Goal: Find contact information

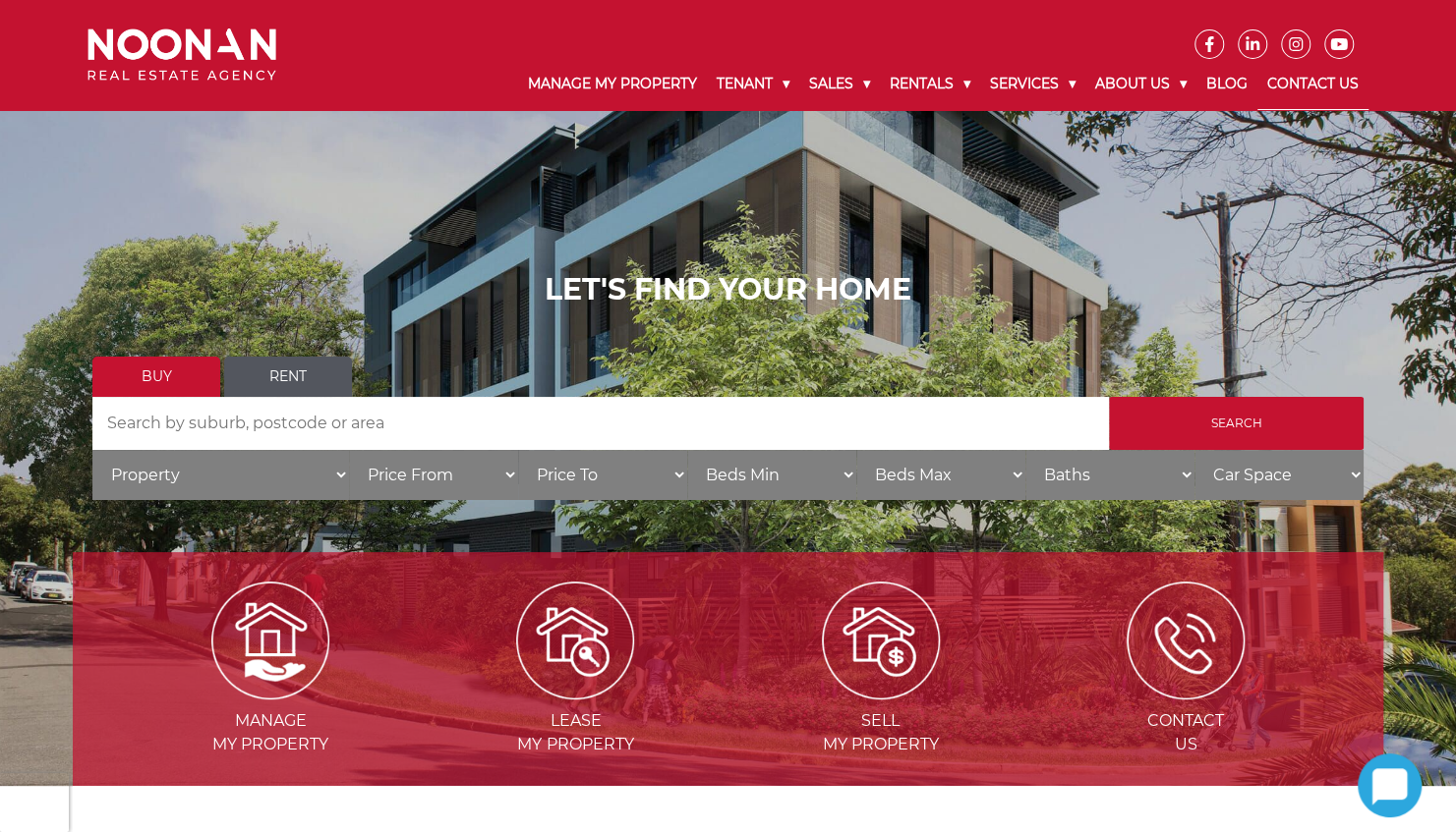
click at [1331, 75] on link "Contact Us" at bounding box center [1312, 85] width 111 height 51
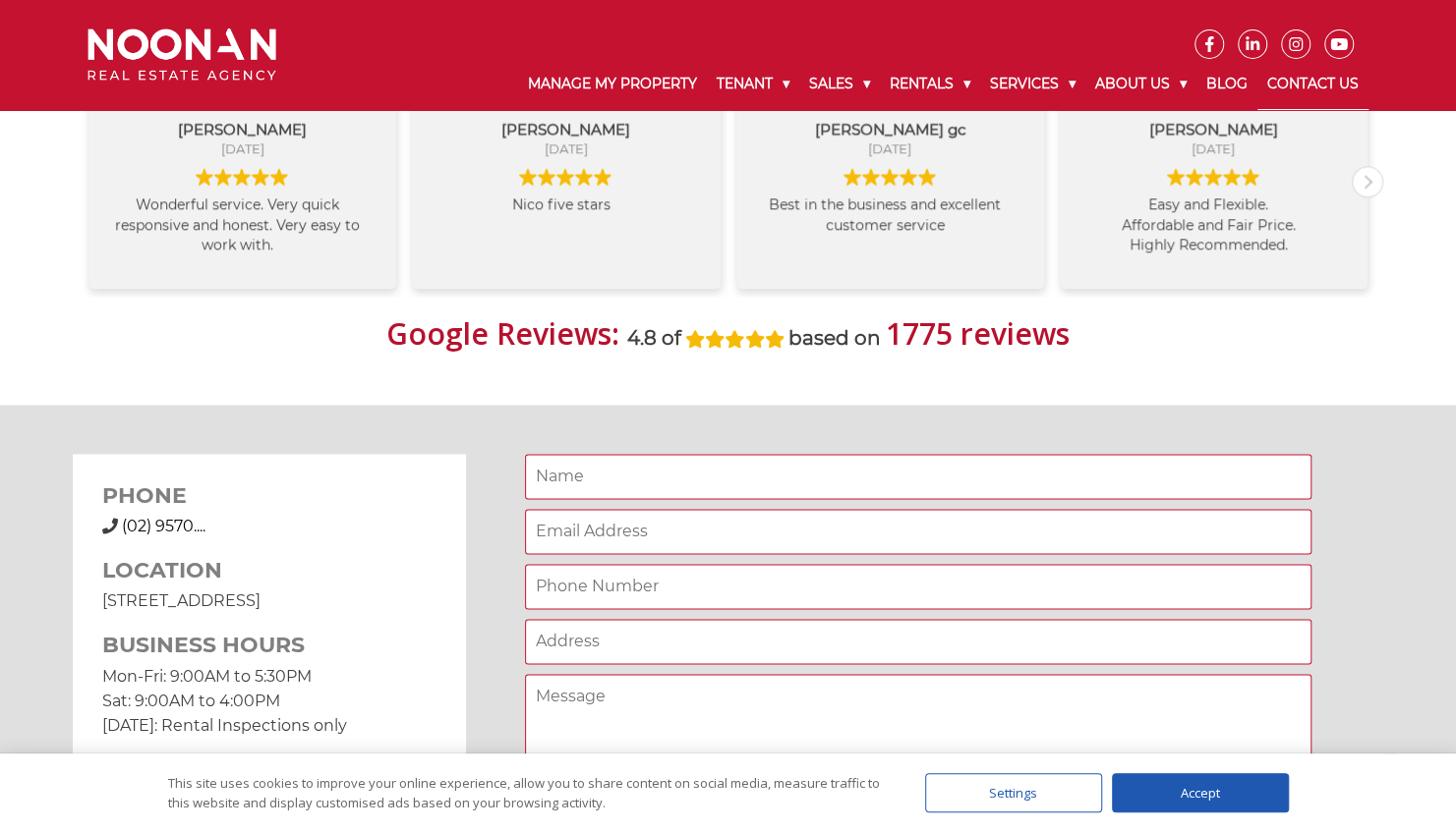
scroll to position [1376, 0]
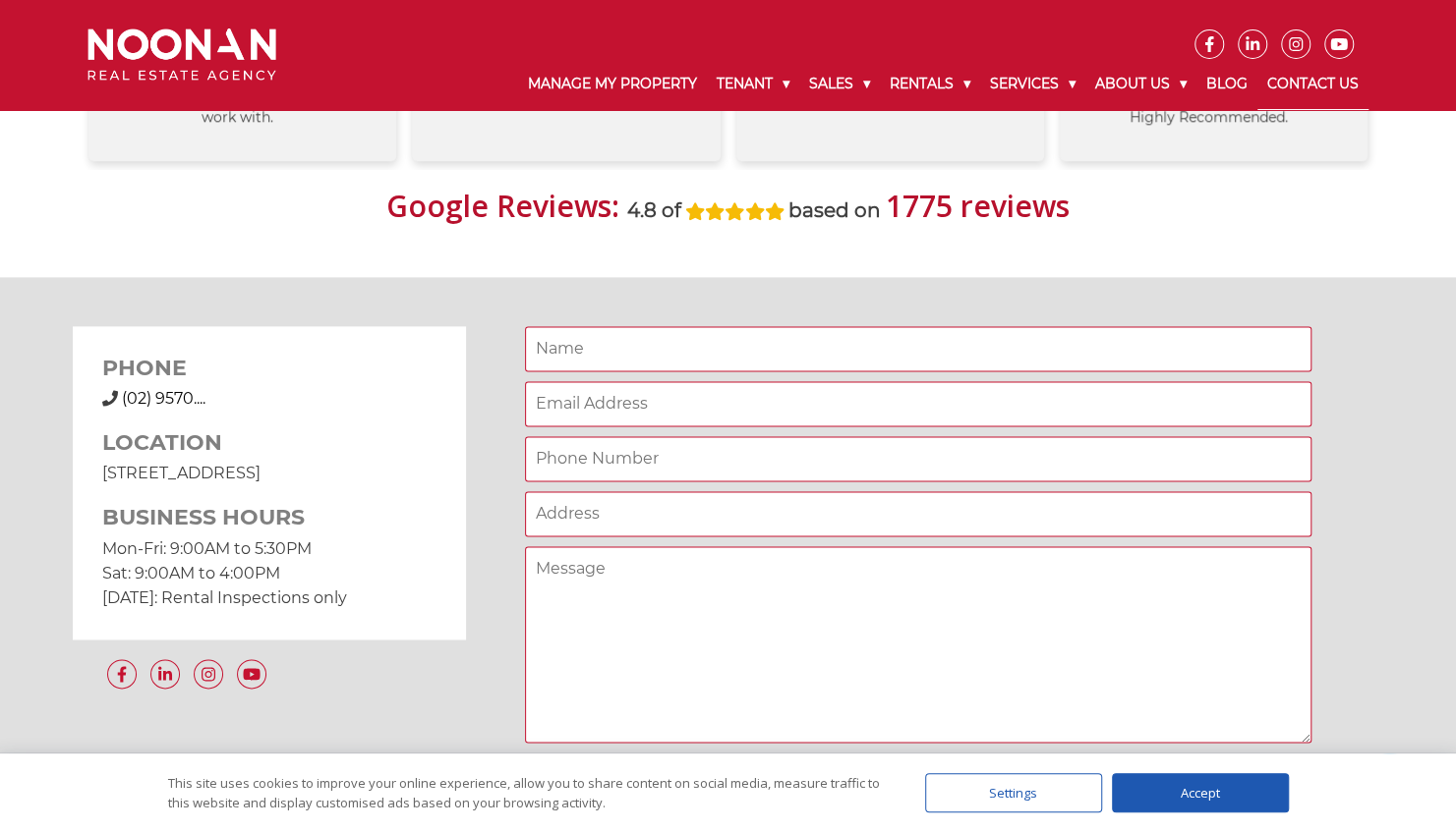
click at [196, 383] on div "PHONE [PHONE_NUMBER] (02) 9570...." at bounding box center [269, 382] width 334 height 54
click at [195, 401] on span "(02) 9570...." at bounding box center [164, 398] width 84 height 19
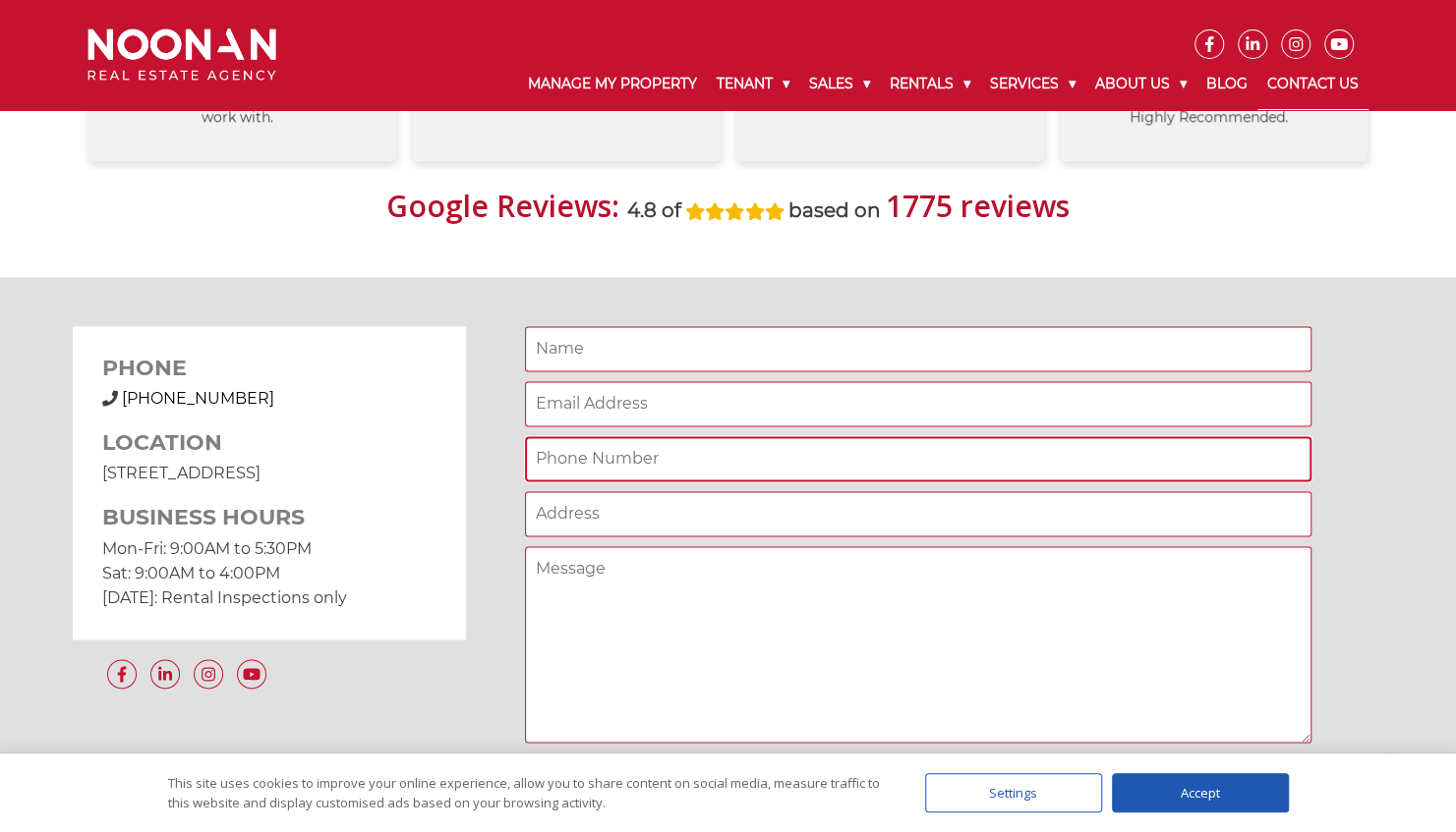
click at [729, 463] on input "Contact form" at bounding box center [918, 459] width 786 height 45
